Goal: Task Accomplishment & Management: Manage account settings

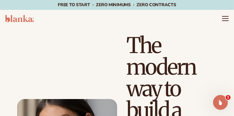
drag, startPoint x: 77, startPoint y: 38, endPoint x: 80, endPoint y: 25, distance: 13.8
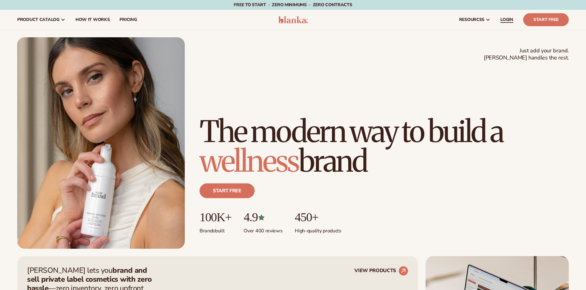
click at [234, 17] on span "LOGIN" at bounding box center [506, 19] width 13 height 5
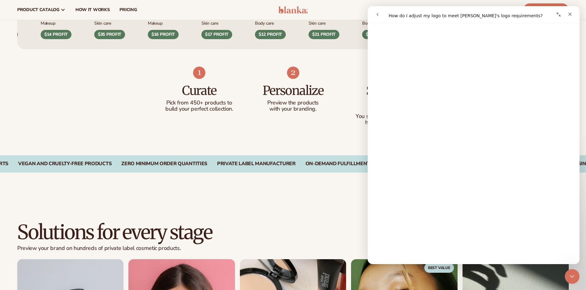
scroll to position [364, 0]
click at [234, 12] on icon "Close" at bounding box center [569, 14] width 5 height 5
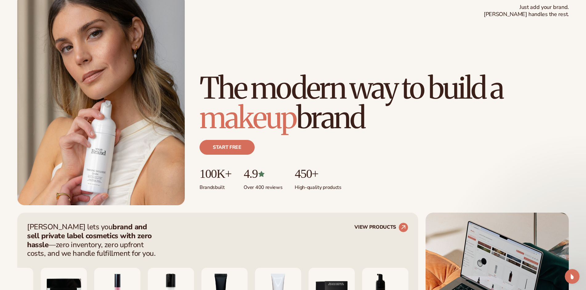
scroll to position [0, 0]
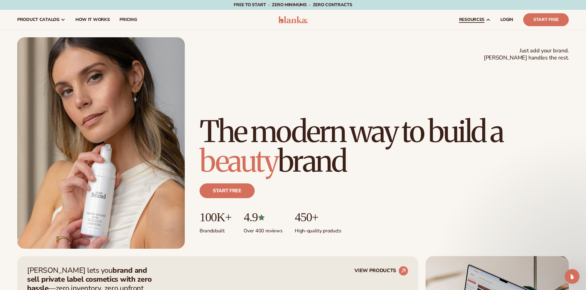
drag, startPoint x: 502, startPoint y: 18, endPoint x: 494, endPoint y: 20, distance: 8.8
click at [234, 18] on span "LOGIN" at bounding box center [506, 19] width 13 height 5
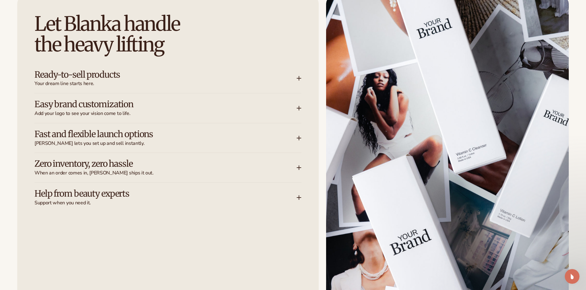
scroll to position [825, 0]
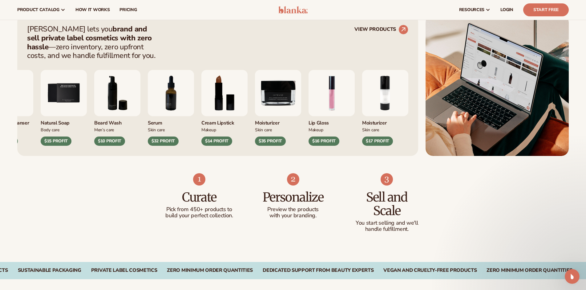
drag, startPoint x: 304, startPoint y: 95, endPoint x: 307, endPoint y: 91, distance: 5.0
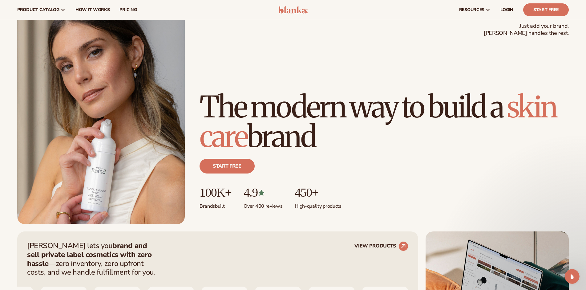
scroll to position [0, 0]
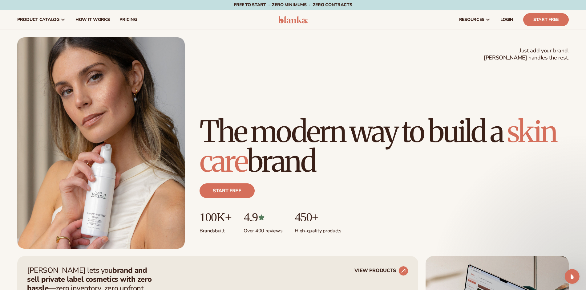
drag, startPoint x: 309, startPoint y: 89, endPoint x: 315, endPoint y: 78, distance: 12.4
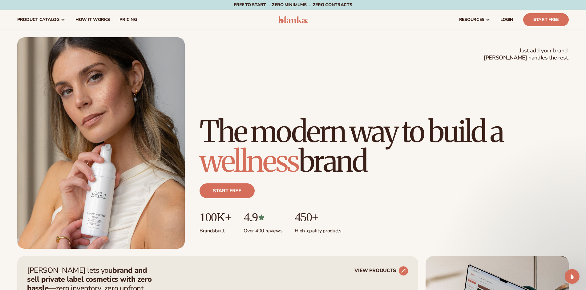
drag, startPoint x: 503, startPoint y: 20, endPoint x: 461, endPoint y: 39, distance: 47.1
click at [234, 39] on div "Just add your brand. Blanka handles the rest. beauty,skin care,wellness,makeup …" at bounding box center [292, 142] width 551 height 211
click at [234, 18] on span "LOGIN" at bounding box center [506, 19] width 13 height 5
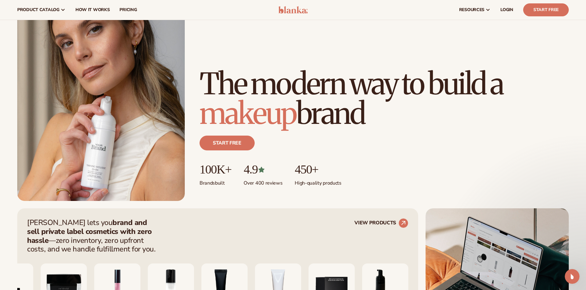
drag, startPoint x: 380, startPoint y: 137, endPoint x: 378, endPoint y: 129, distance: 7.8
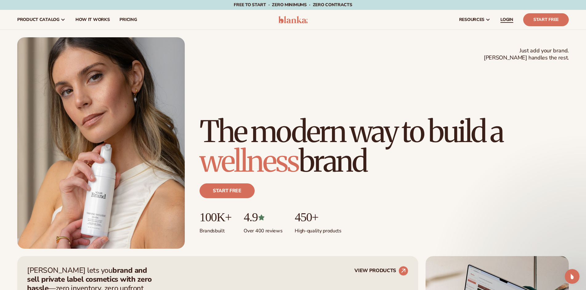
click at [234, 20] on span "LOGIN" at bounding box center [506, 19] width 13 height 5
